Goal: Task Accomplishment & Management: Use online tool/utility

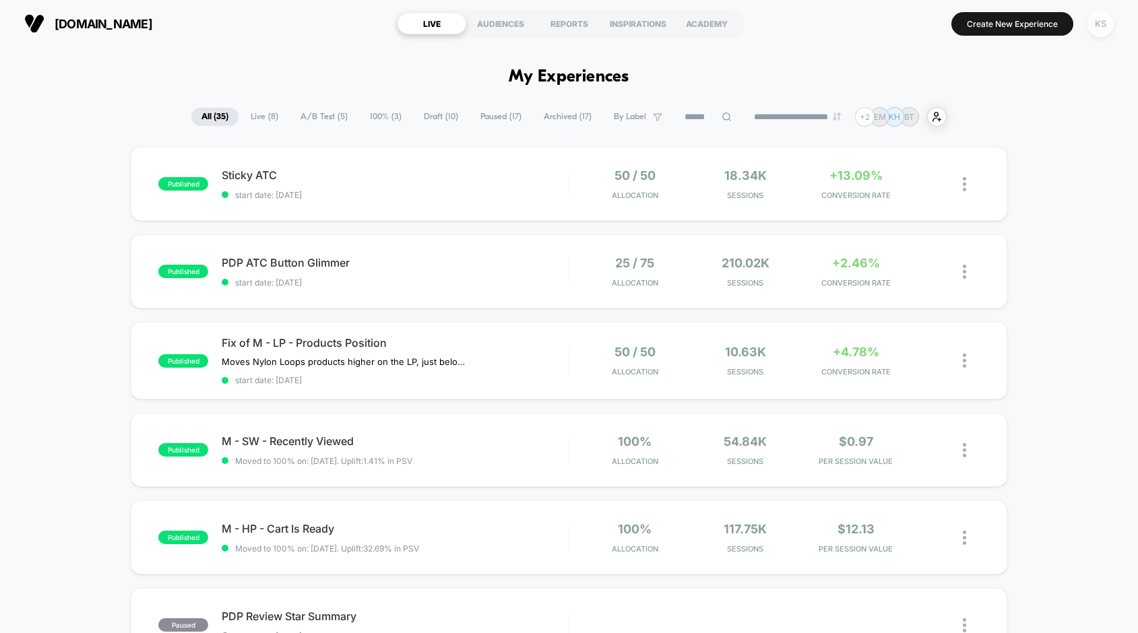
click at [1106, 22] on div "KS" at bounding box center [1100, 24] width 26 height 26
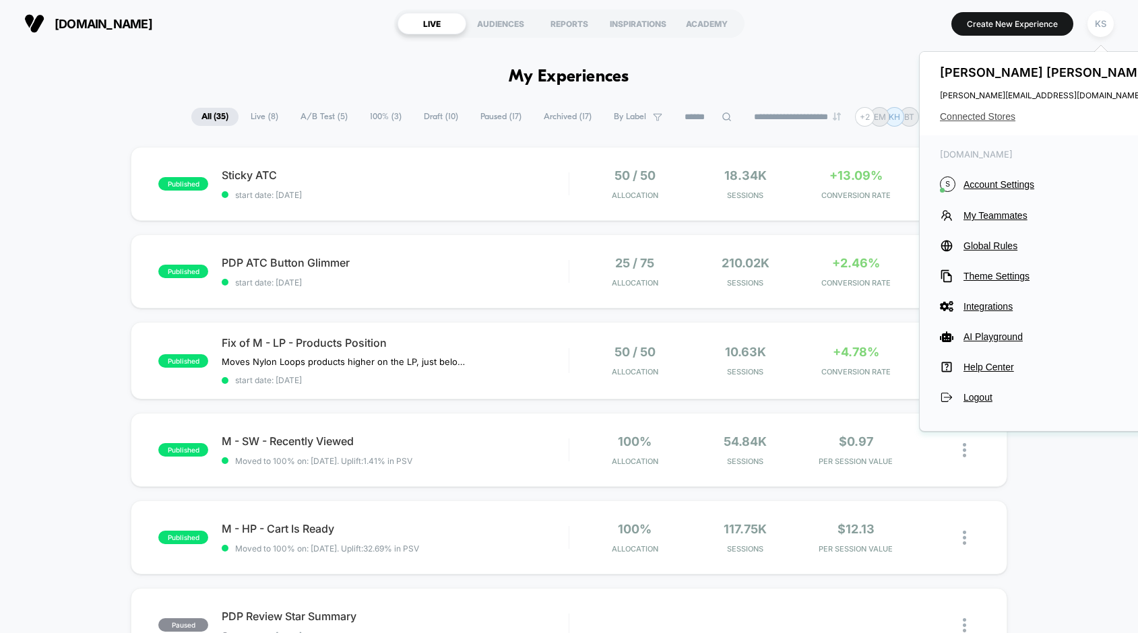
click at [996, 115] on span "Connected Stores" at bounding box center [1046, 116] width 213 height 11
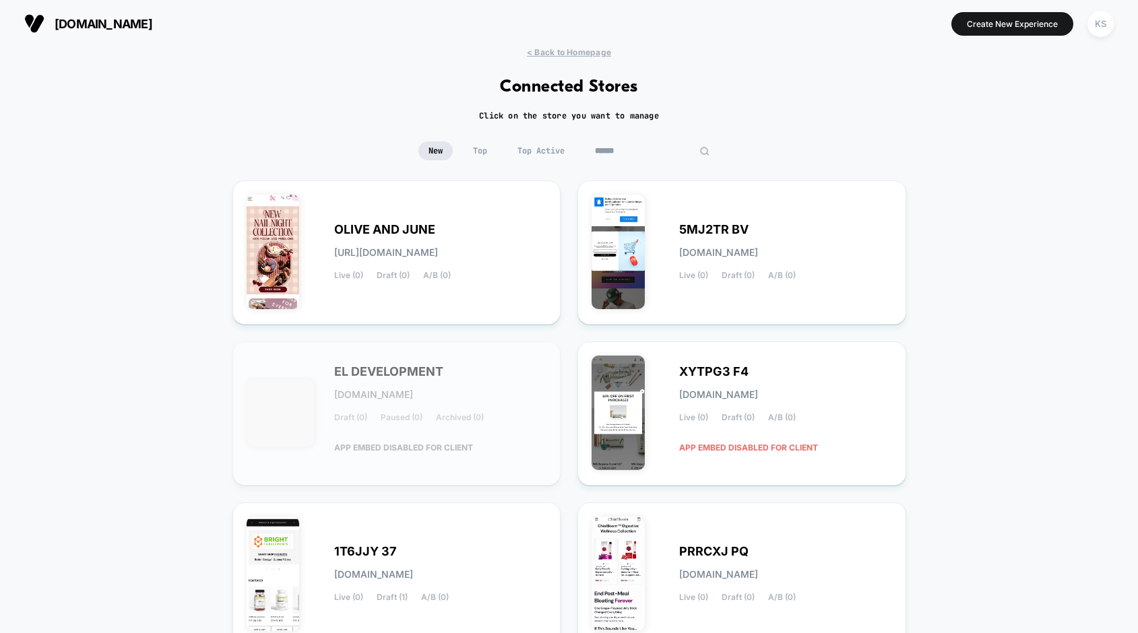
click at [635, 150] on input at bounding box center [652, 150] width 135 height 19
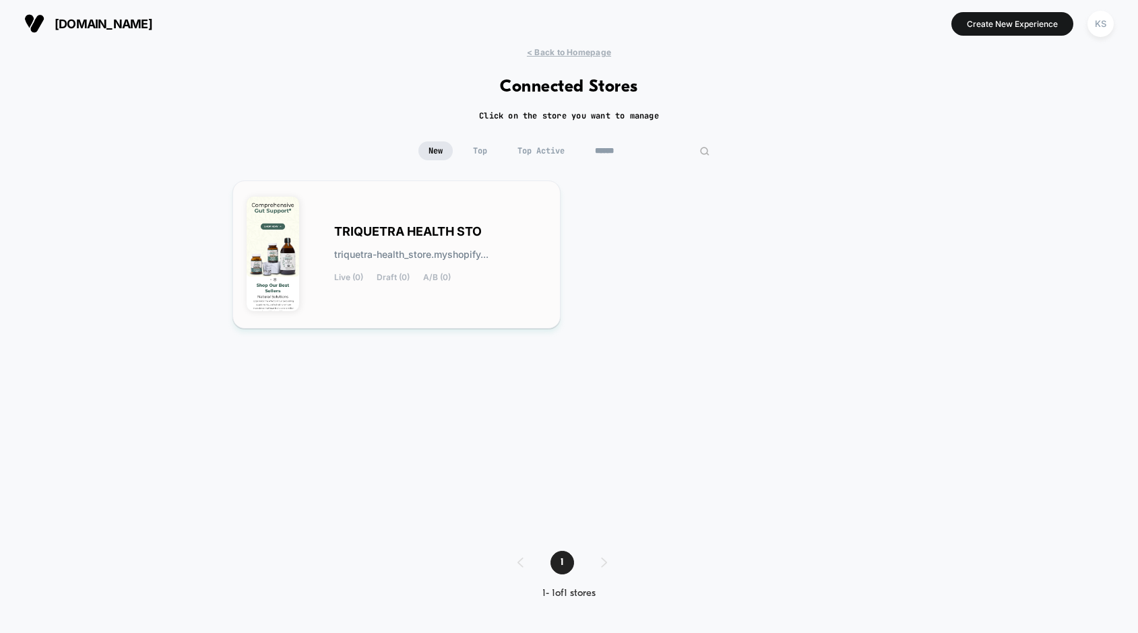
type input "******"
click at [353, 228] on span "TRIQUETRA HEALTH STO" at bounding box center [408, 231] width 148 height 9
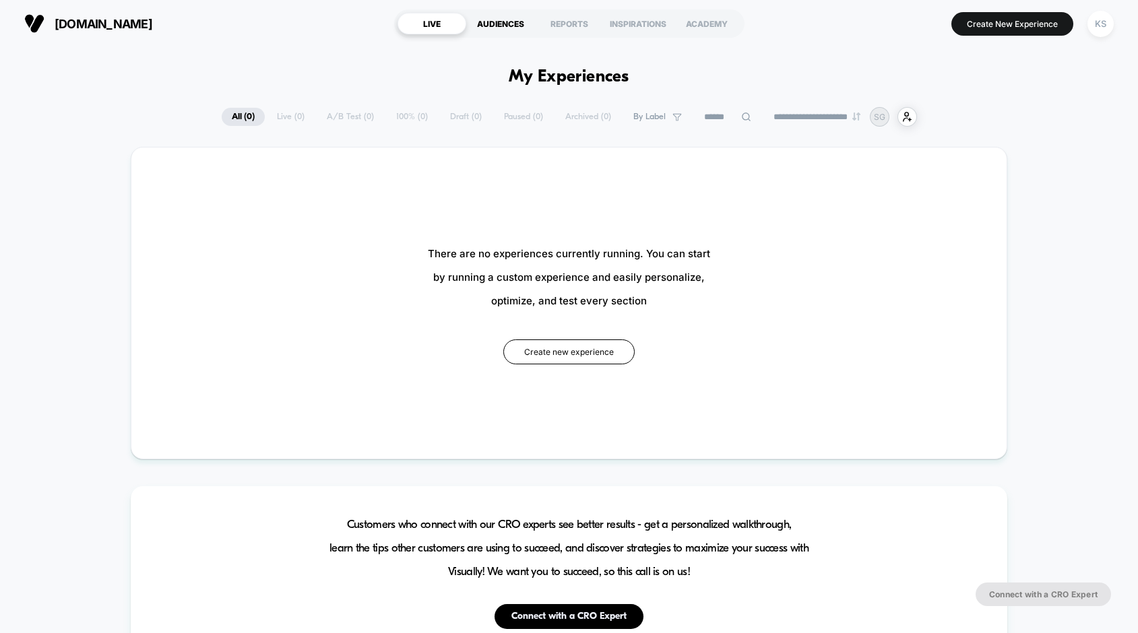
click at [500, 28] on div "AUDIENCES" at bounding box center [500, 24] width 69 height 22
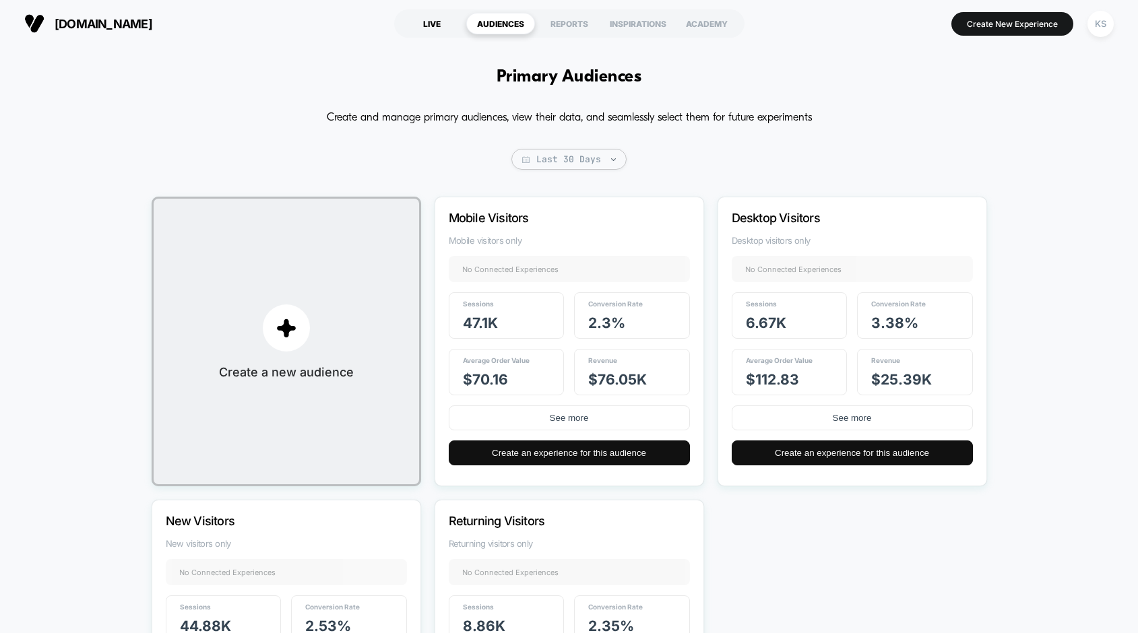
click at [434, 21] on div "LIVE" at bounding box center [431, 24] width 69 height 22
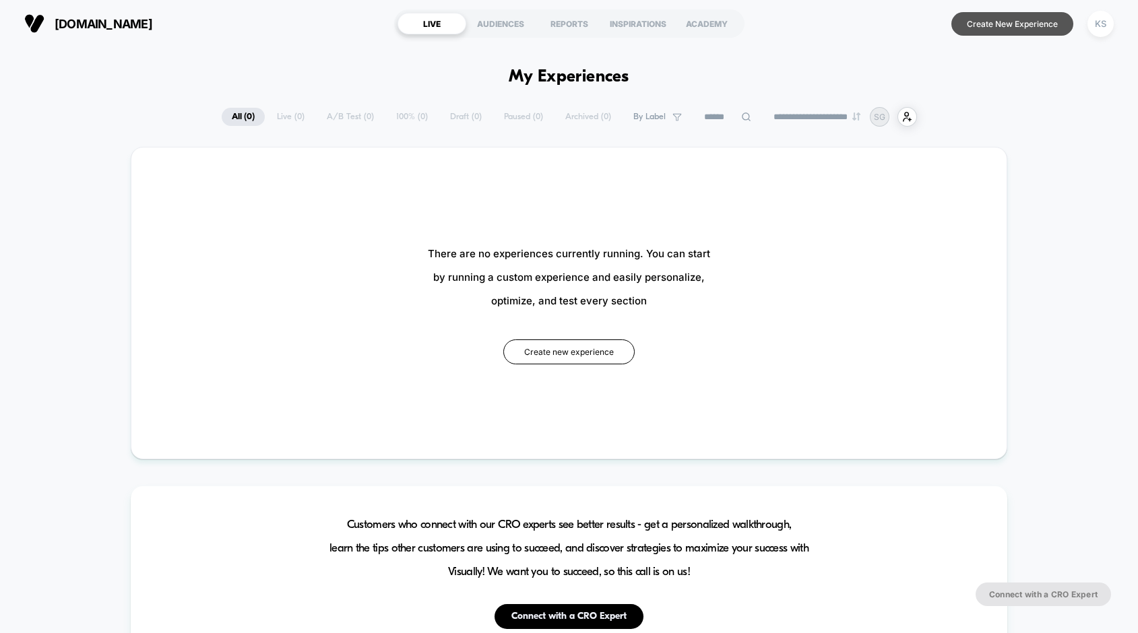
click at [999, 28] on button "Create New Experience" at bounding box center [1012, 24] width 122 height 24
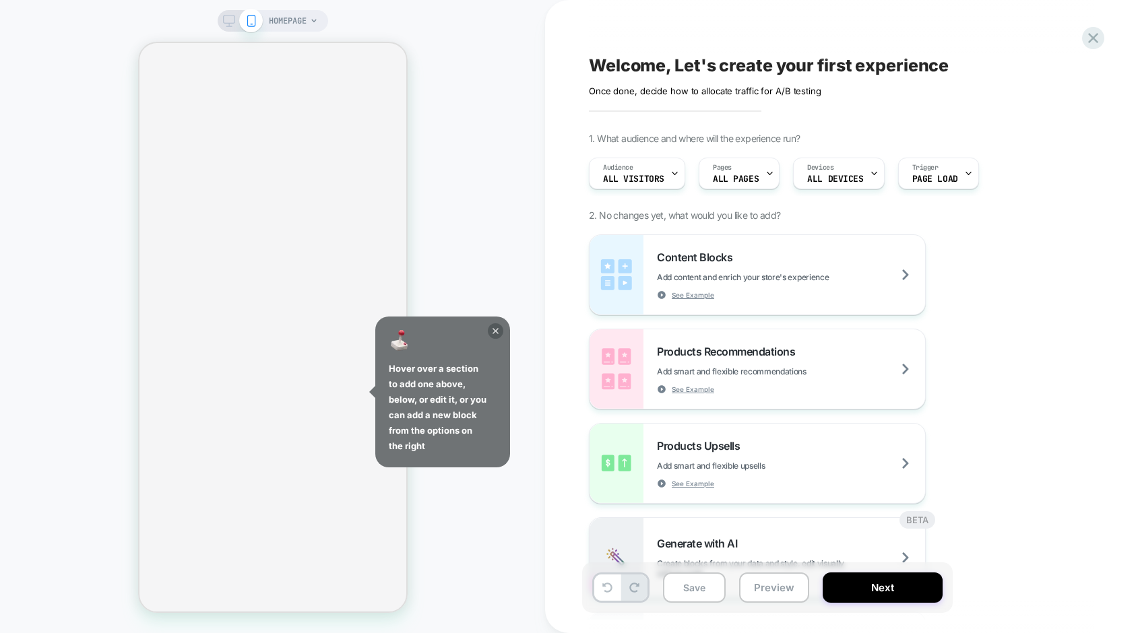
click at [496, 329] on icon at bounding box center [495, 330] width 15 height 15
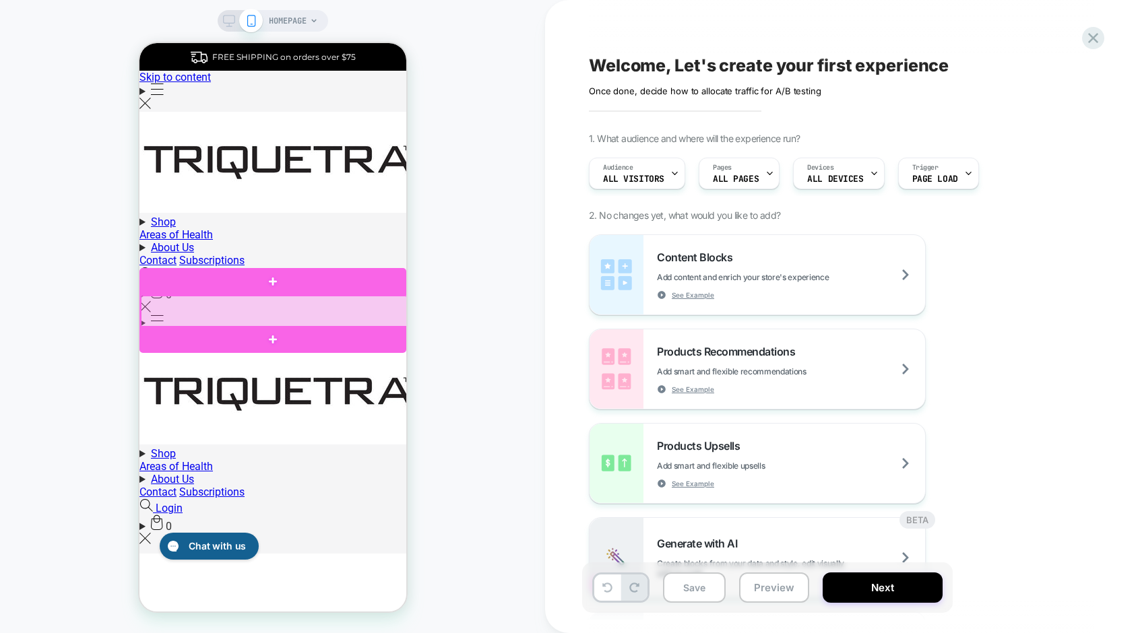
click at [298, 317] on div at bounding box center [273, 312] width 267 height 32
